Goal: Task Accomplishment & Management: Manage account settings

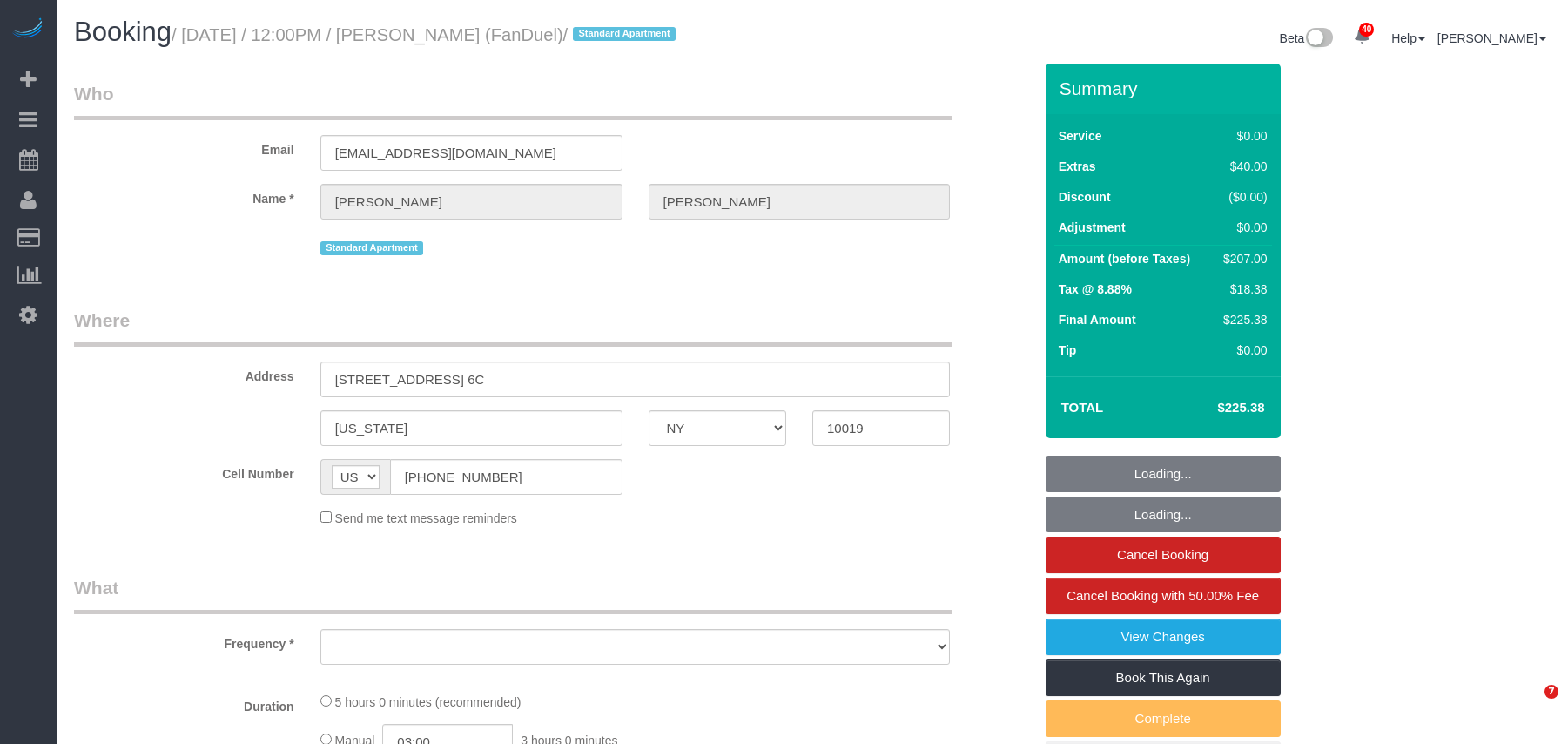
select select "NY"
select select "string:stripe-pm_1PJLc54VGloSiKo7Sf6PLuZx"
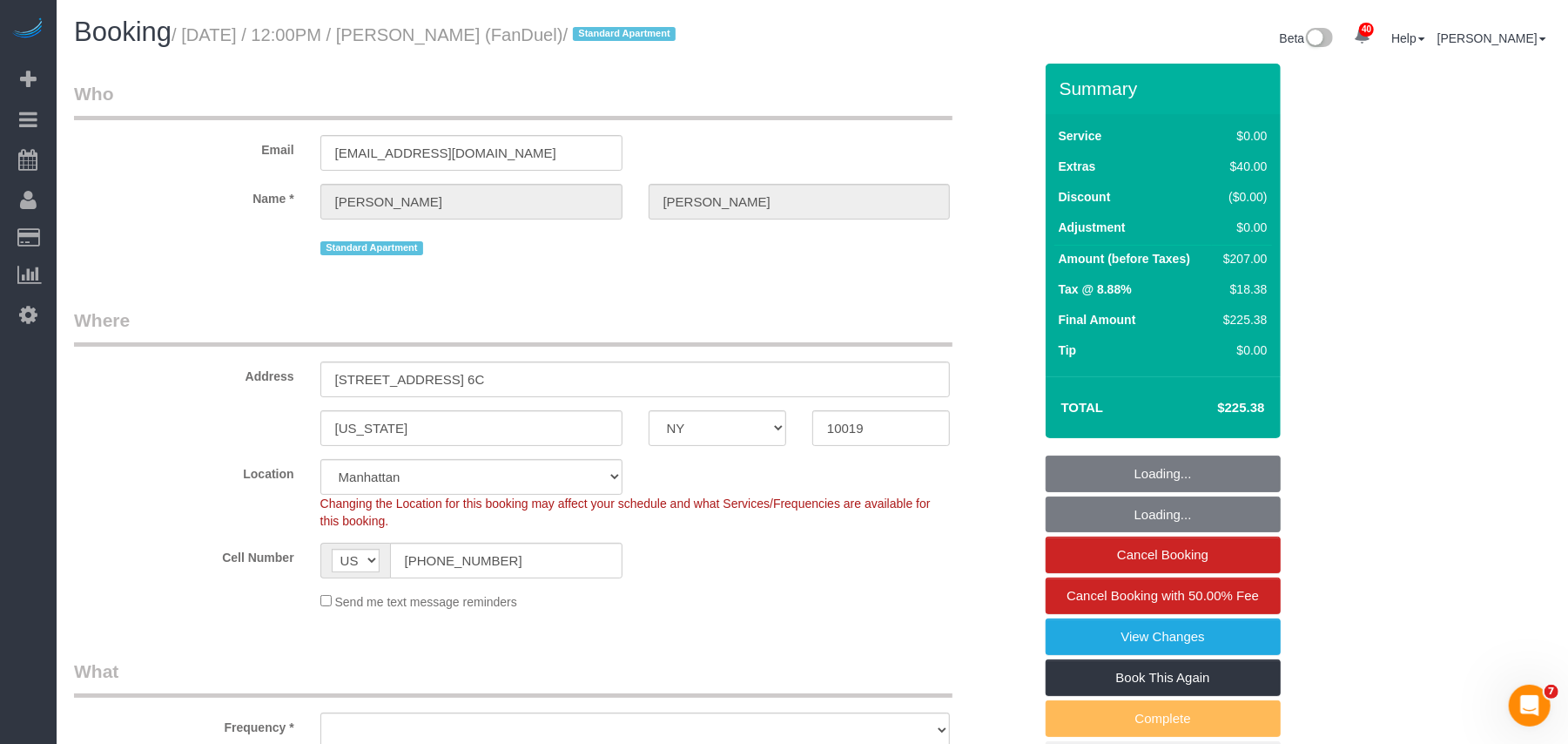
select select "2"
select select "number:59"
select select "number:75"
select select "number:15"
select select "number:7"
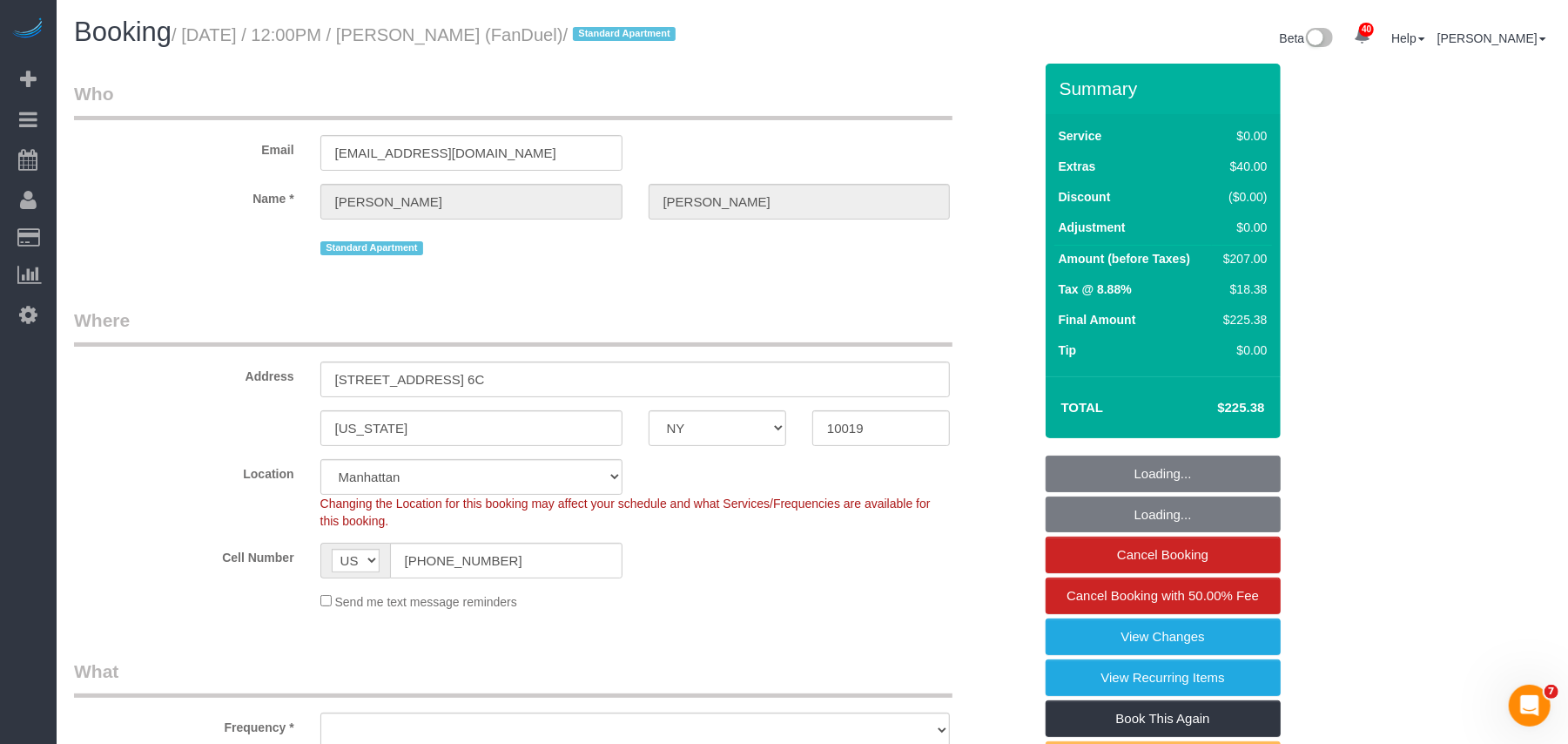
select select "spot1"
select select "object:1522"
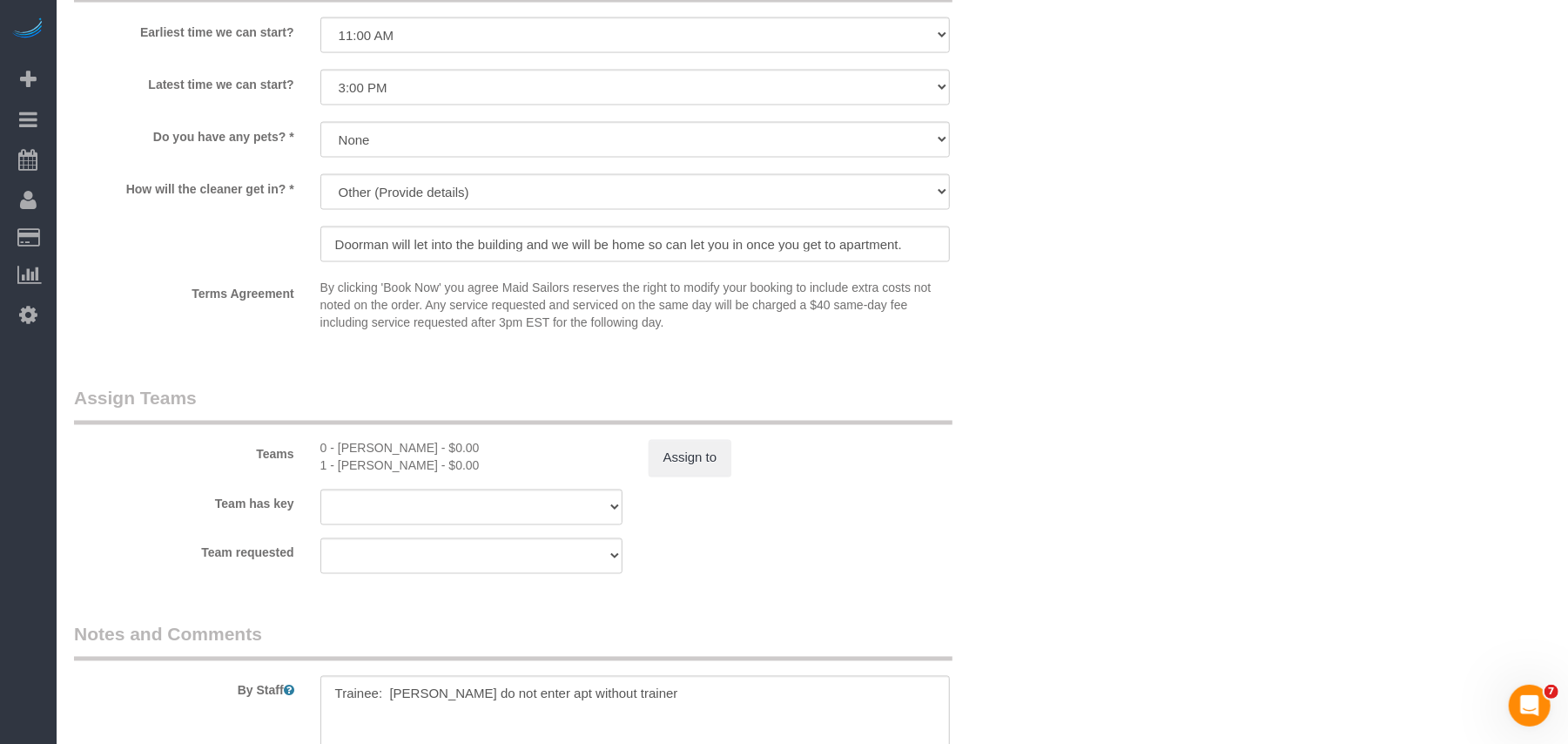
select select "2"
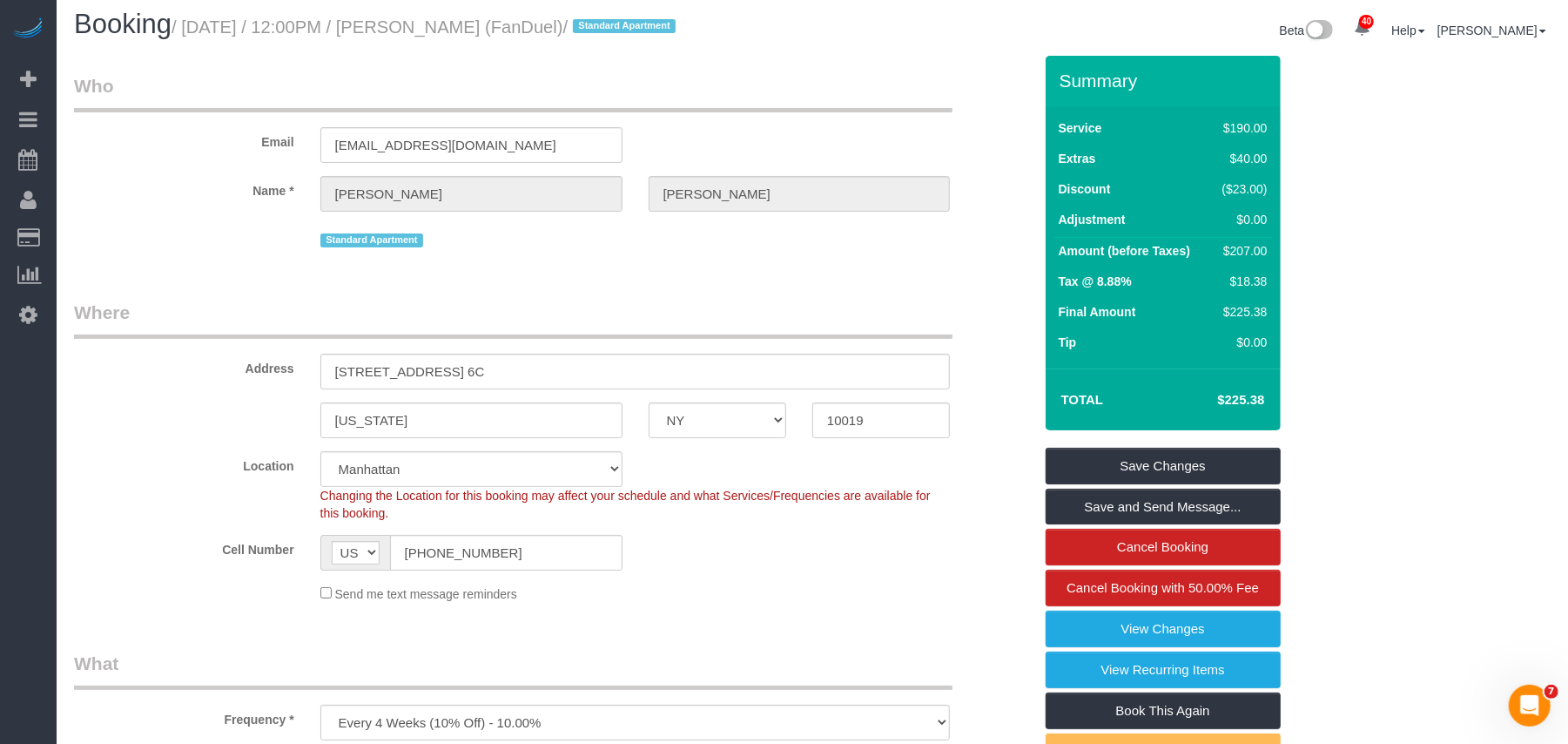
scroll to position [0, 0]
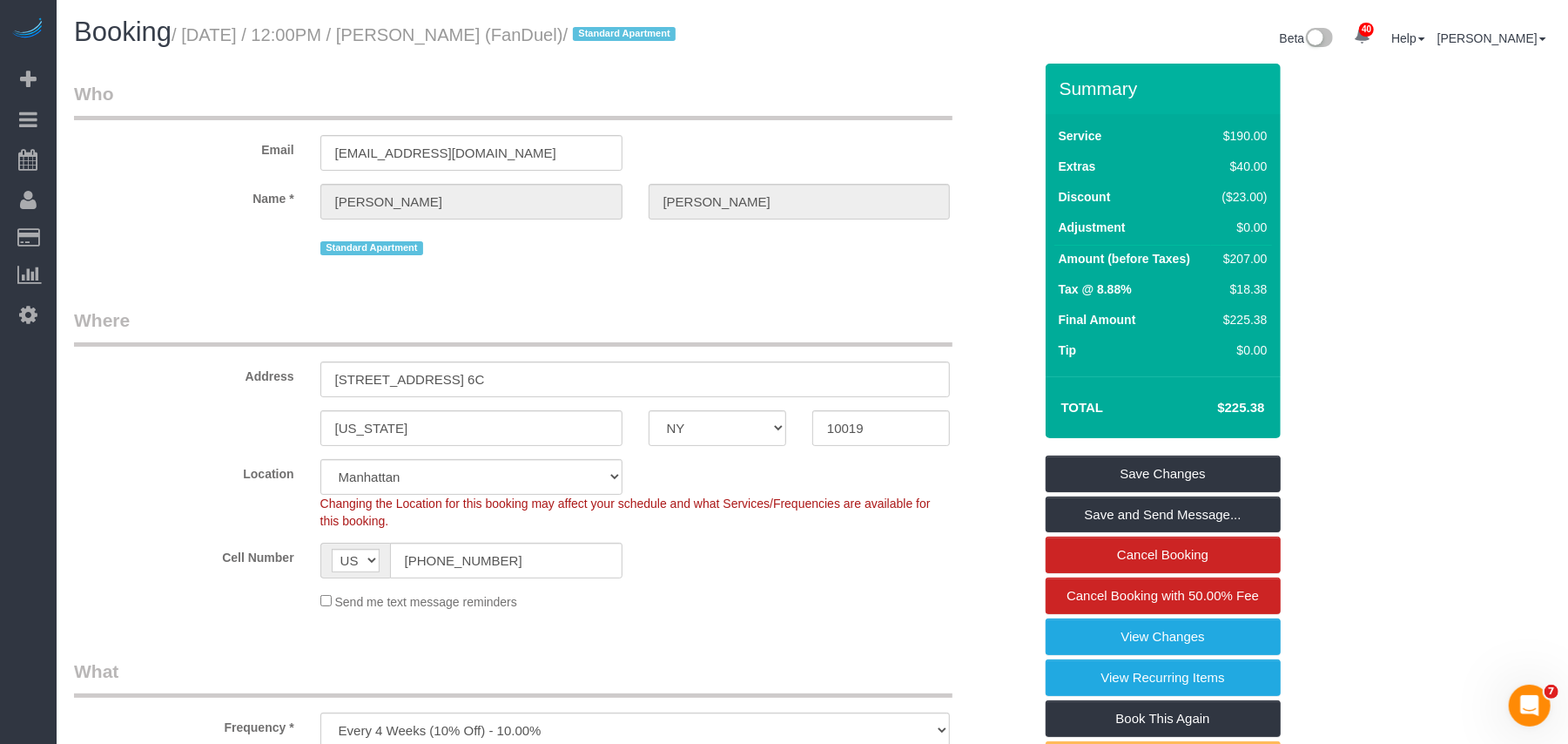
drag, startPoint x: 256, startPoint y: 34, endPoint x: 192, endPoint y: 33, distance: 64.0
click at [192, 33] on small "/ [DATE] / 12:00PM / [PERSON_NAME] (FanDuel) / Standard Apartment" at bounding box center [426, 34] width 509 height 19
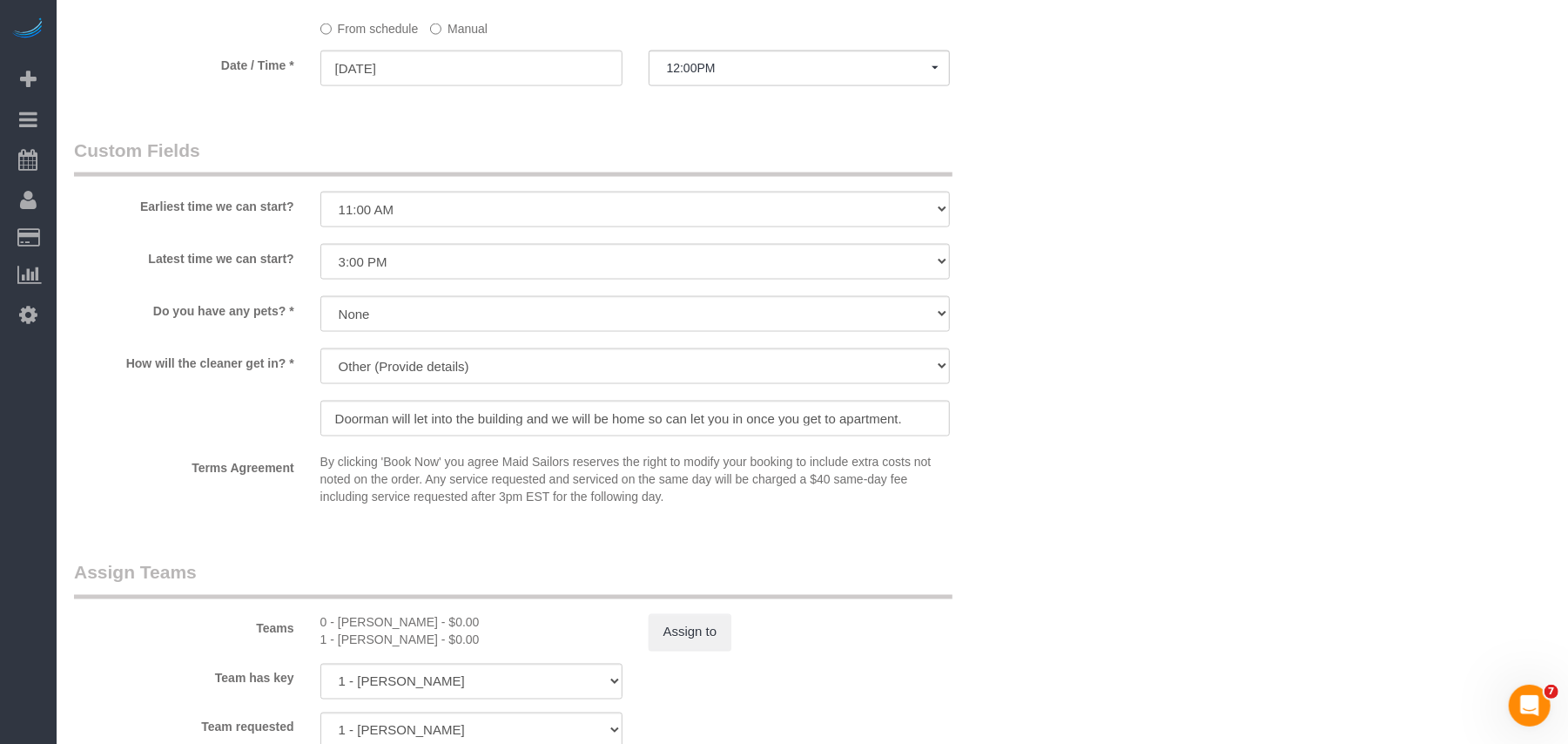
scroll to position [1858, 0]
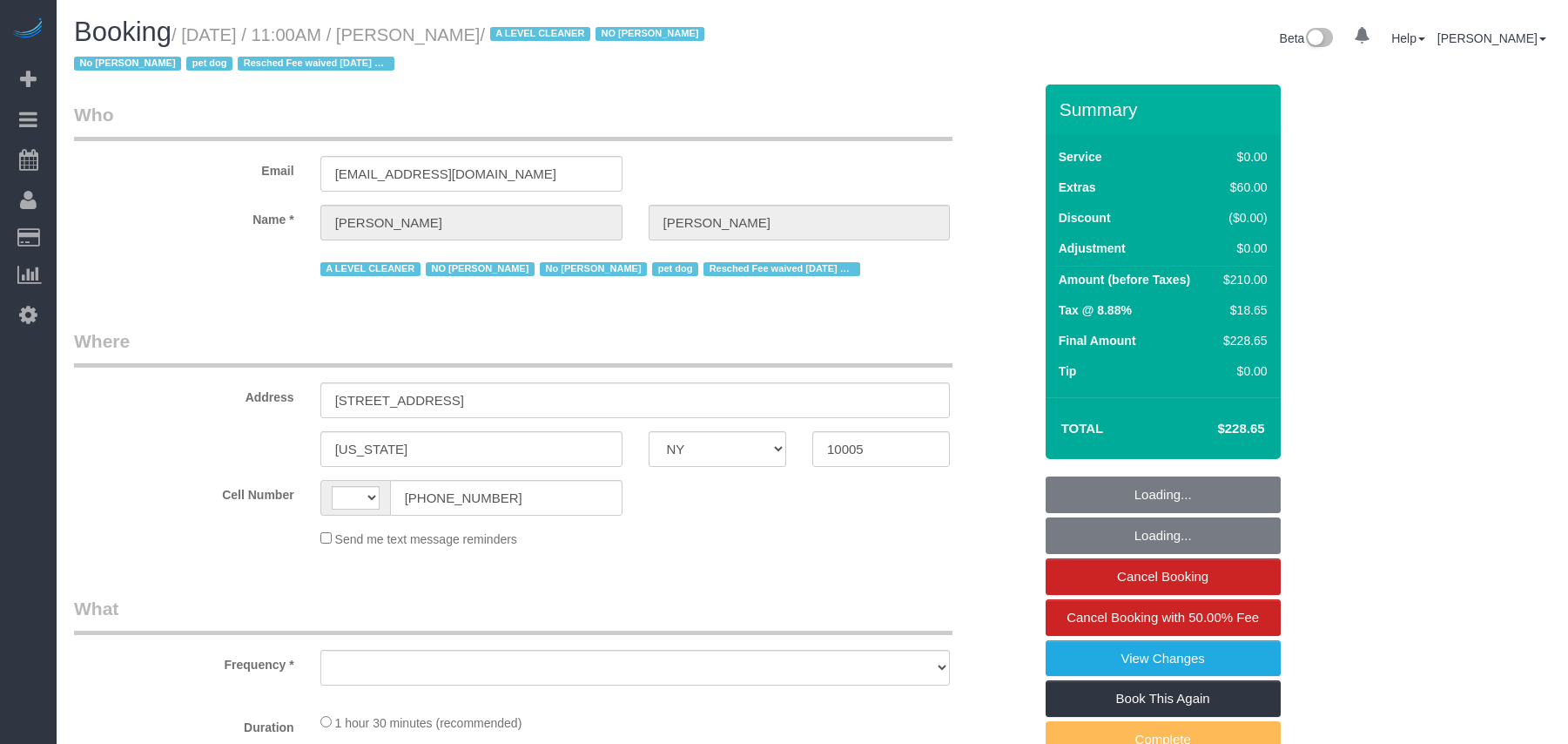
select select "NY"
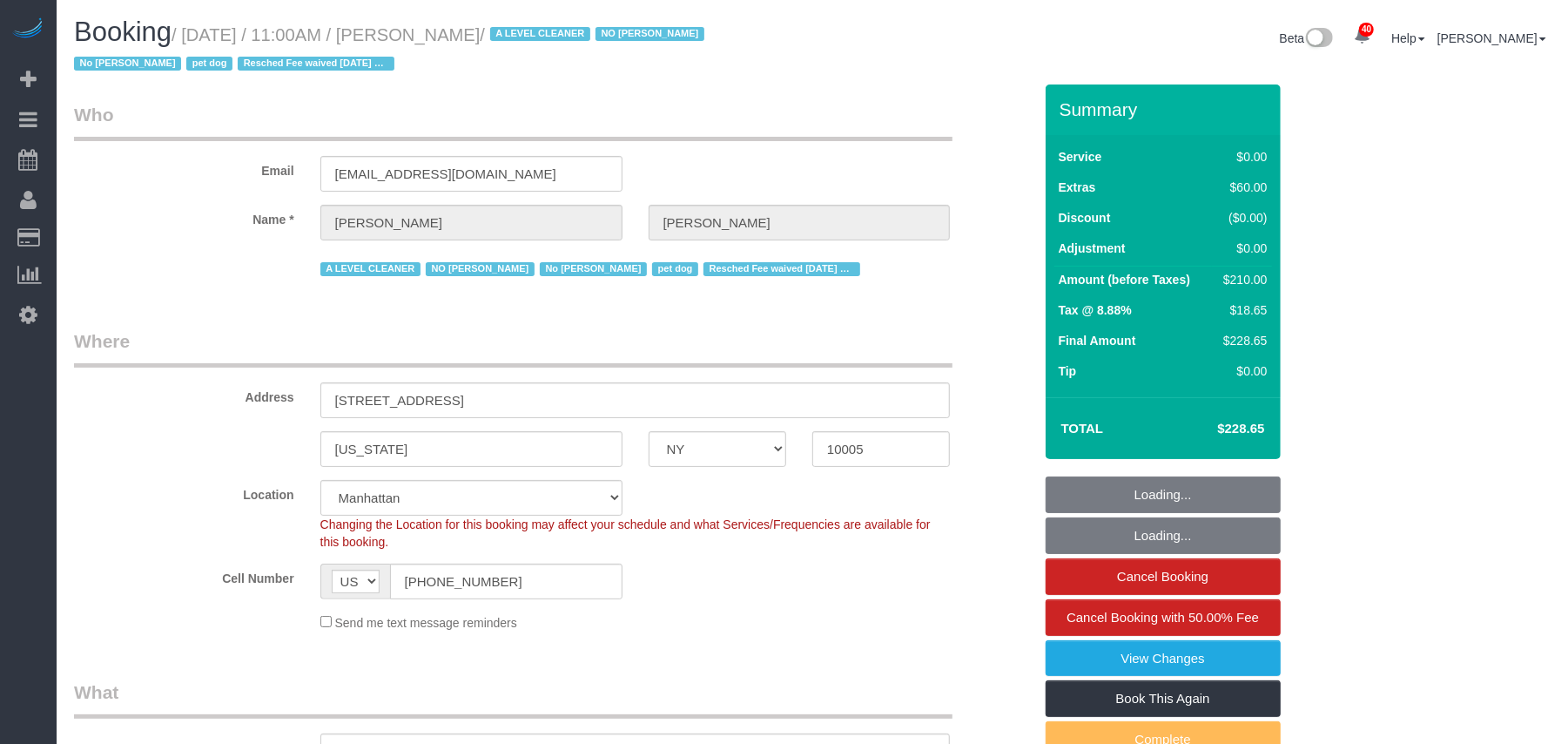
select select "string:[GEOGRAPHIC_DATA]"
select select "number:59"
select select "number:72"
select select "number:13"
select select "number:6"
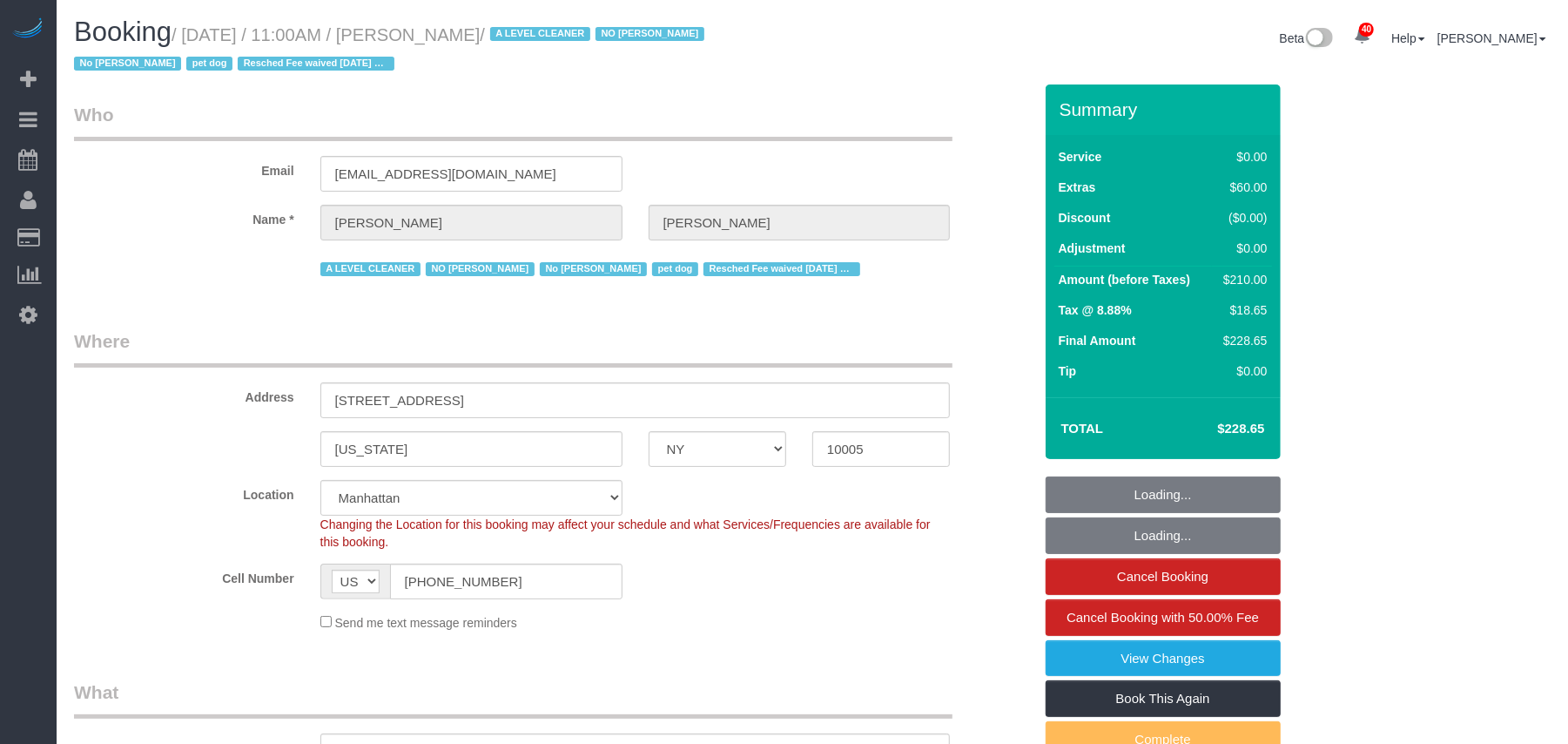
select select "object:940"
select select "string:stripe-pm_1QKQBO4VGloSiKo7IuutFYzn"
select select "object:1563"
select select "spot1"
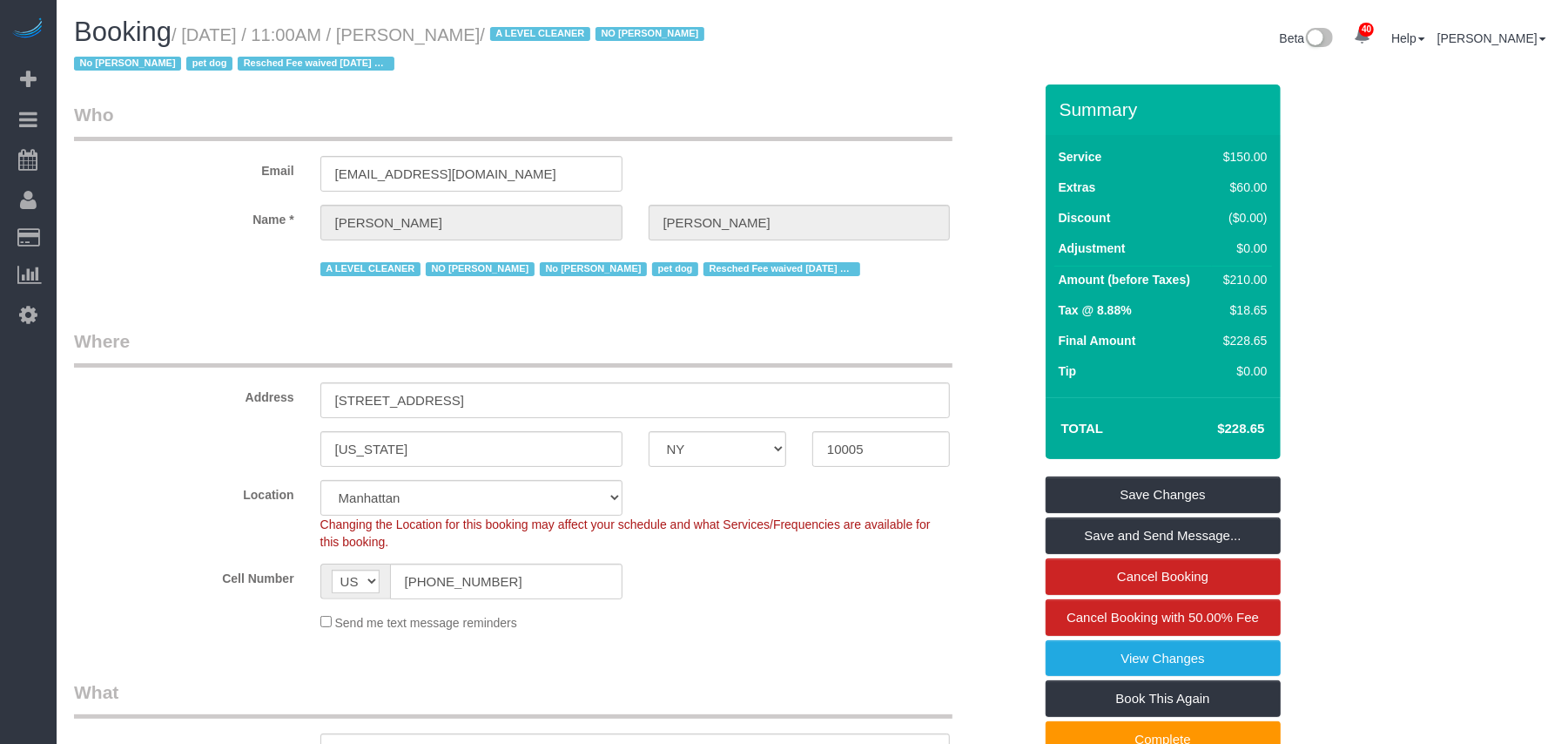
drag, startPoint x: 524, startPoint y: 33, endPoint x: 192, endPoint y: 34, distance: 332.0
click at [192, 34] on small "/ October 15, 2025 / 11:00AM / Kelly Carroll / A LEVEL CLEANER NO Joselin Cecil…" at bounding box center [391, 49] width 635 height 49
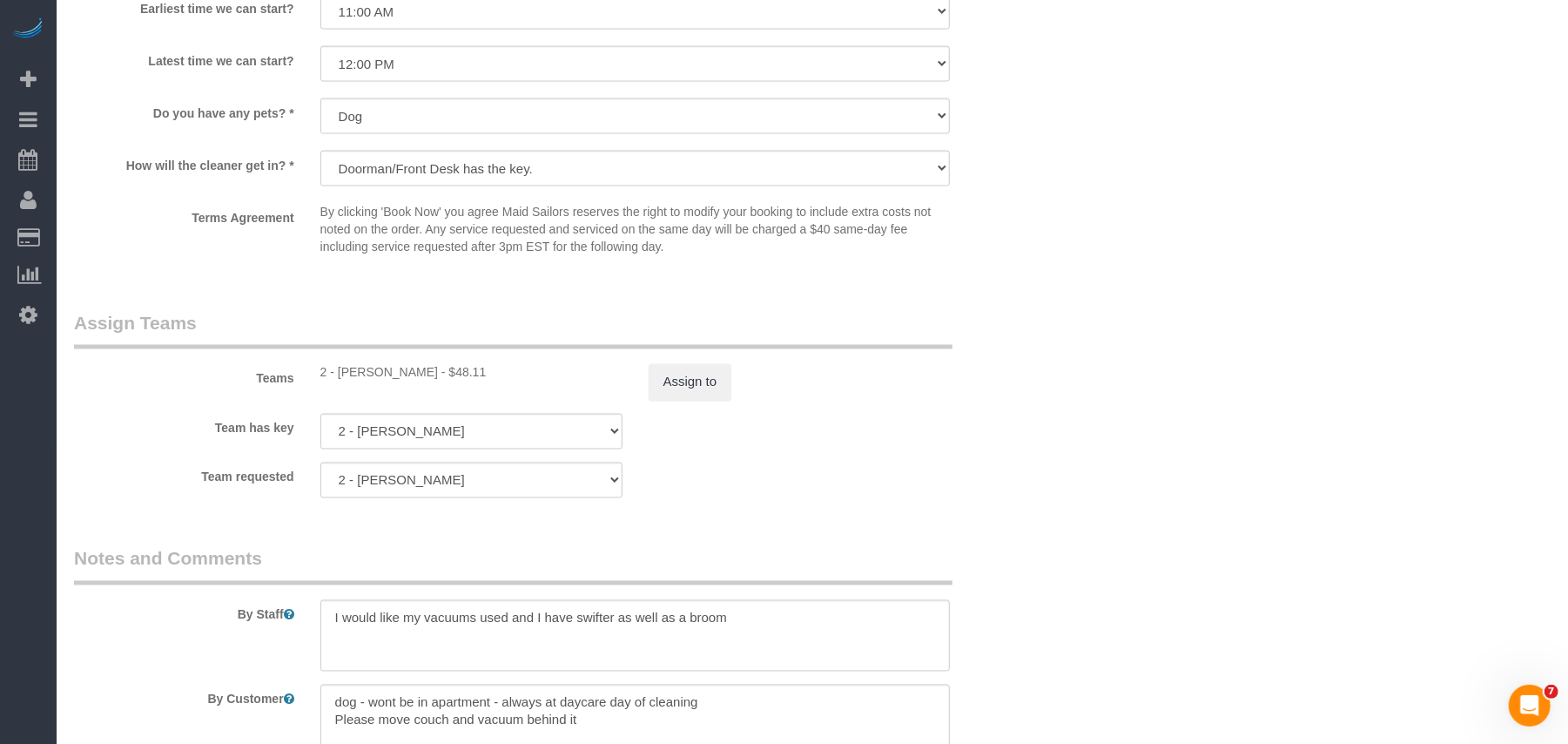
scroll to position [2090, 0]
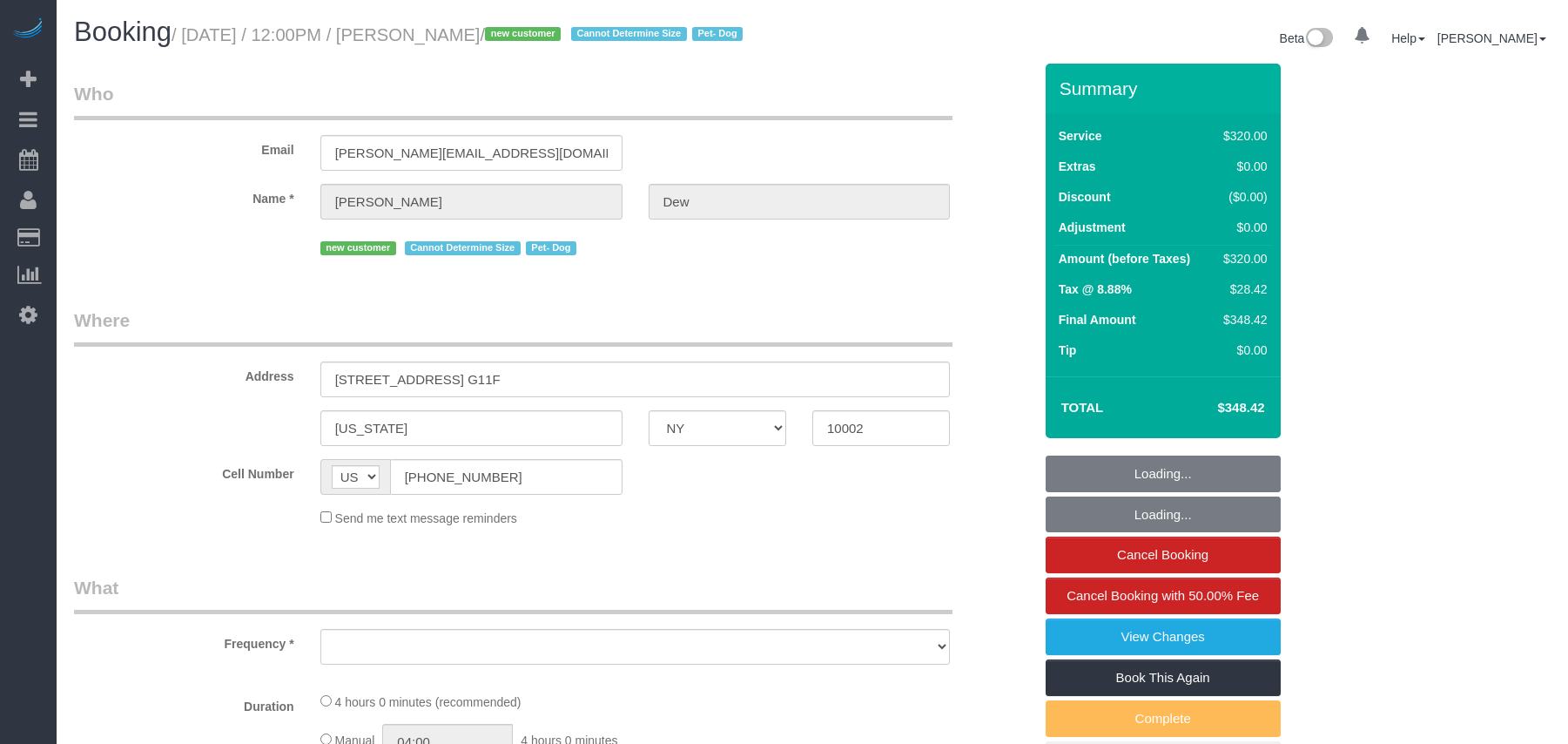
select select "NY"
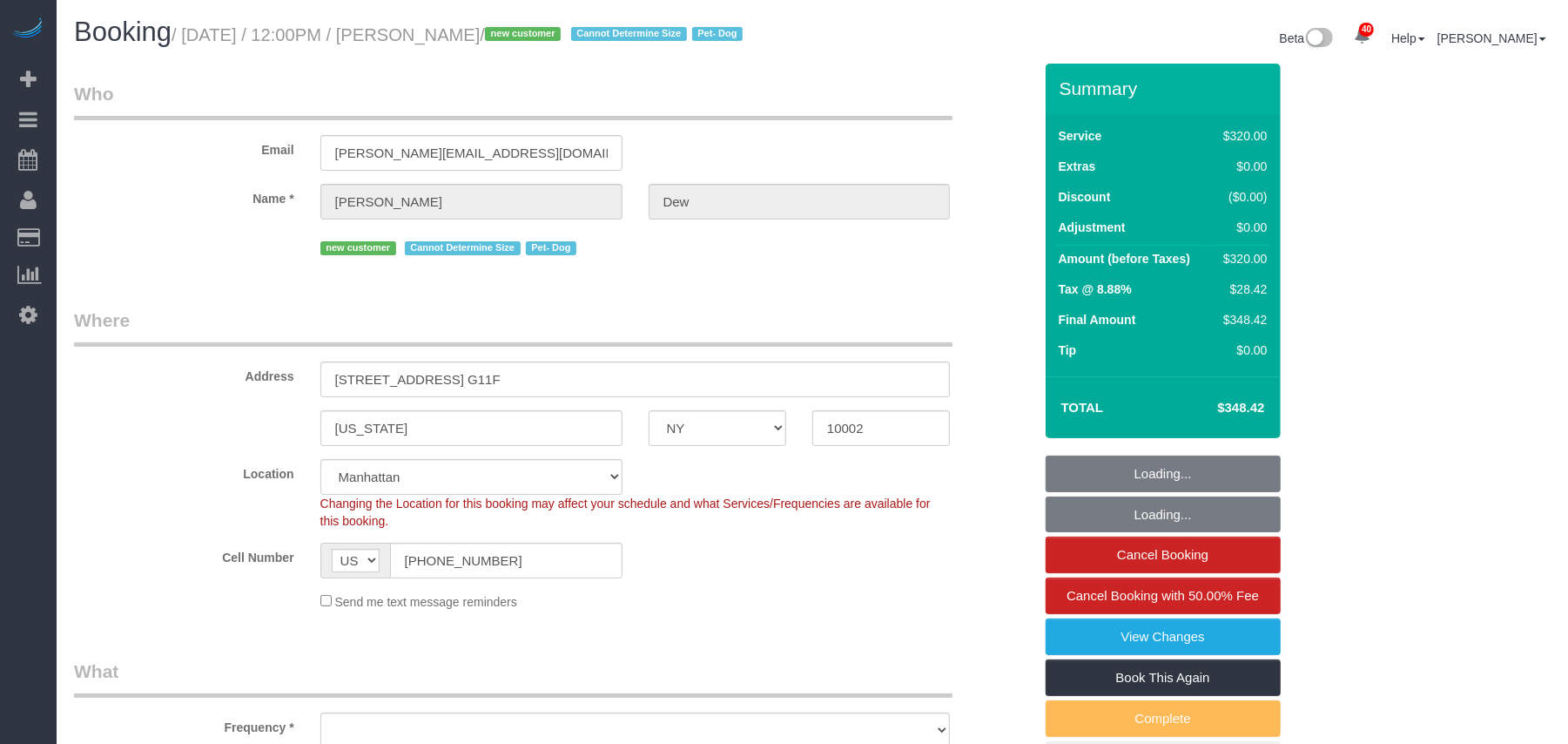
select select "240"
select select "object:914"
select select "string:stripe-pm_1SICJx4VGloSiKo7DHLW4h6D"
select select "number:57"
select select "number:72"
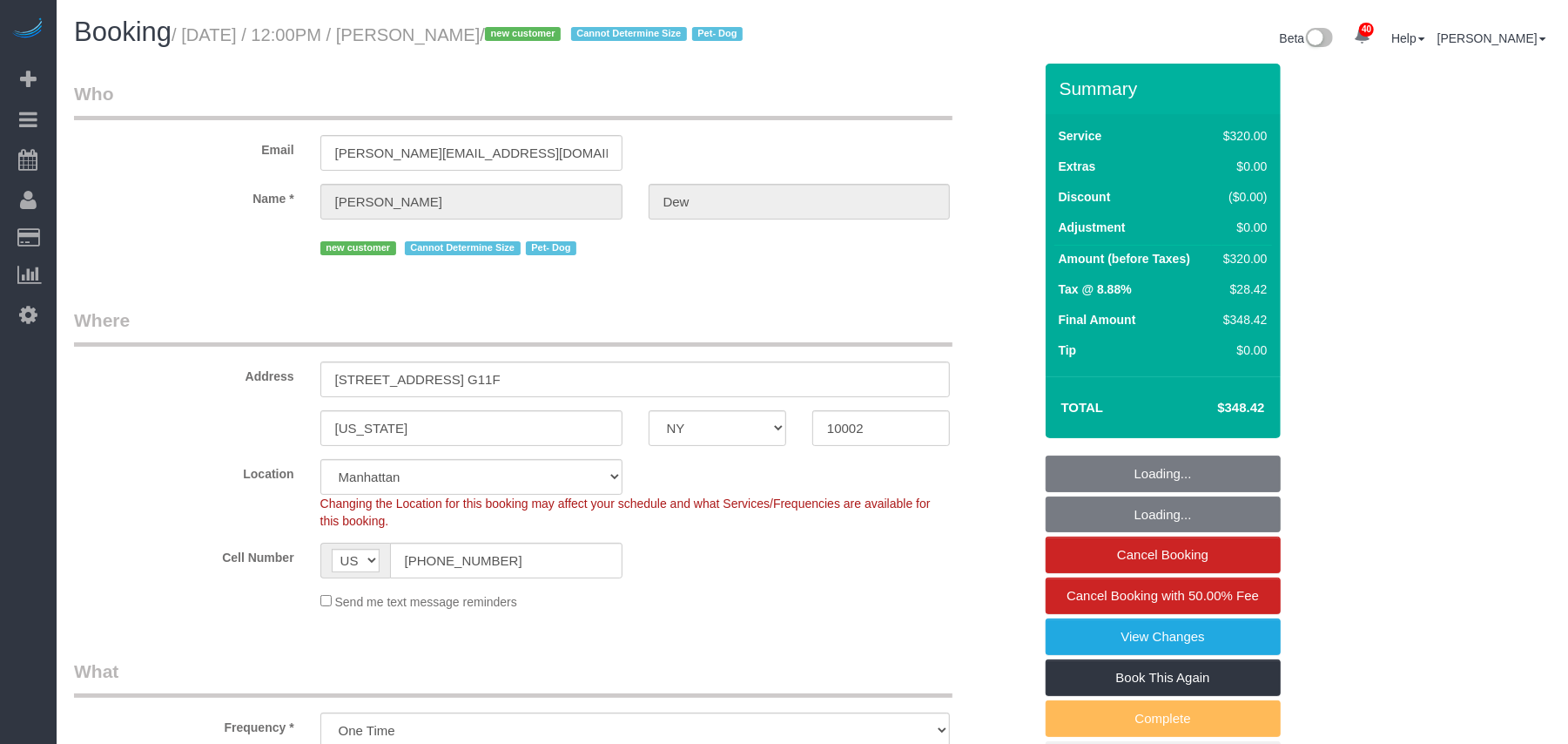
select select "number:13"
select select "number:5"
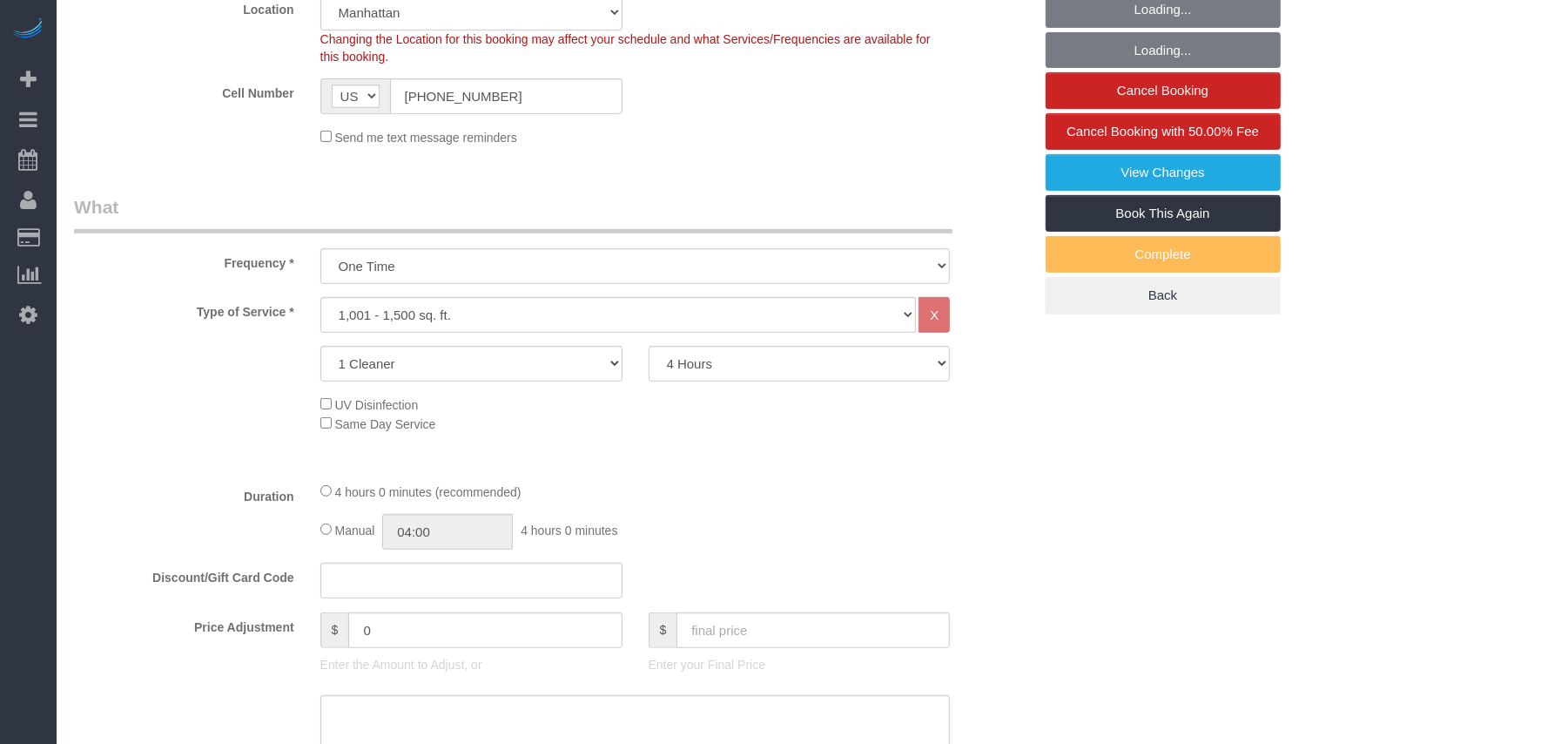
select select "spot1"
